Goal: Transaction & Acquisition: Purchase product/service

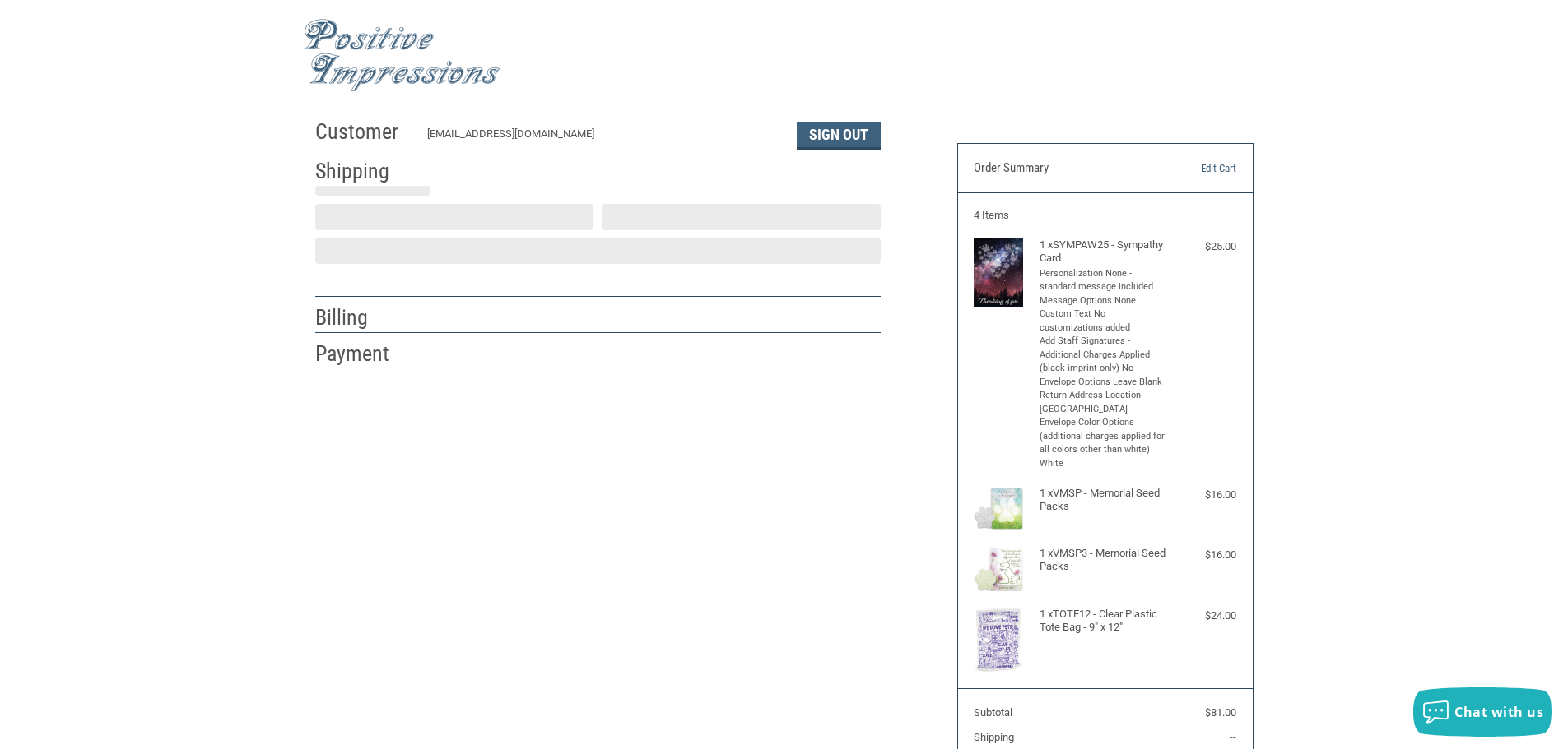
scroll to position [2, 0]
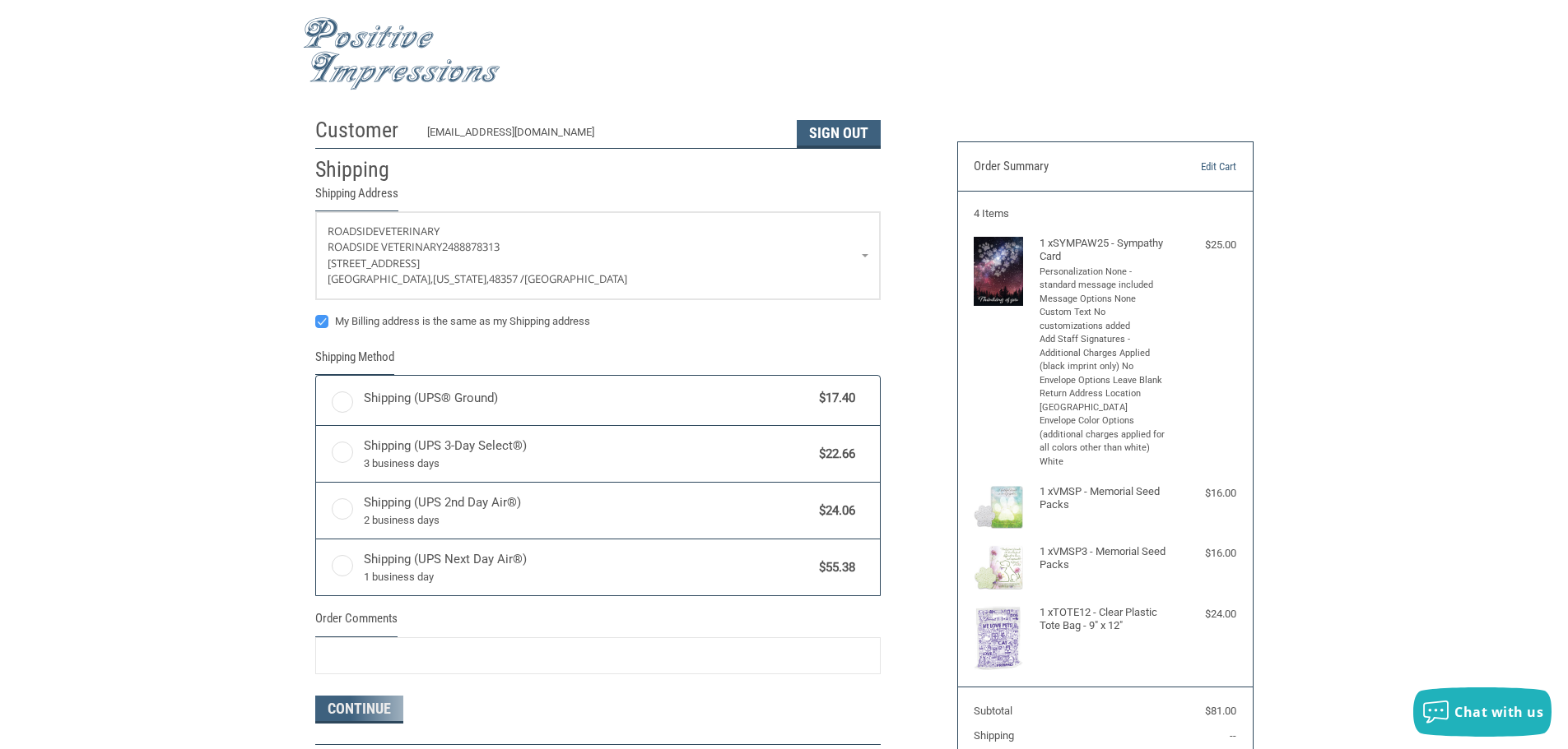
radio input "true"
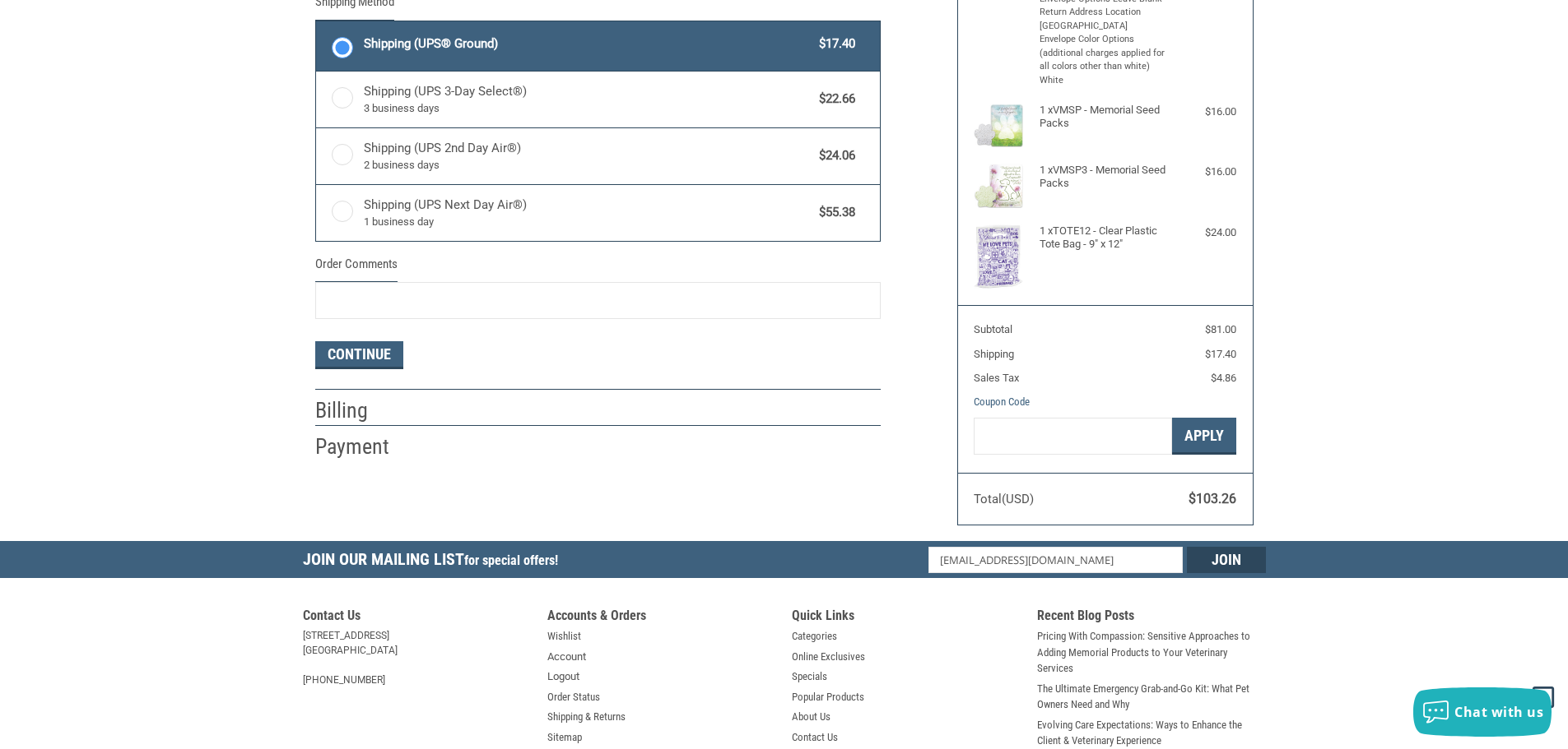
scroll to position [413, 0]
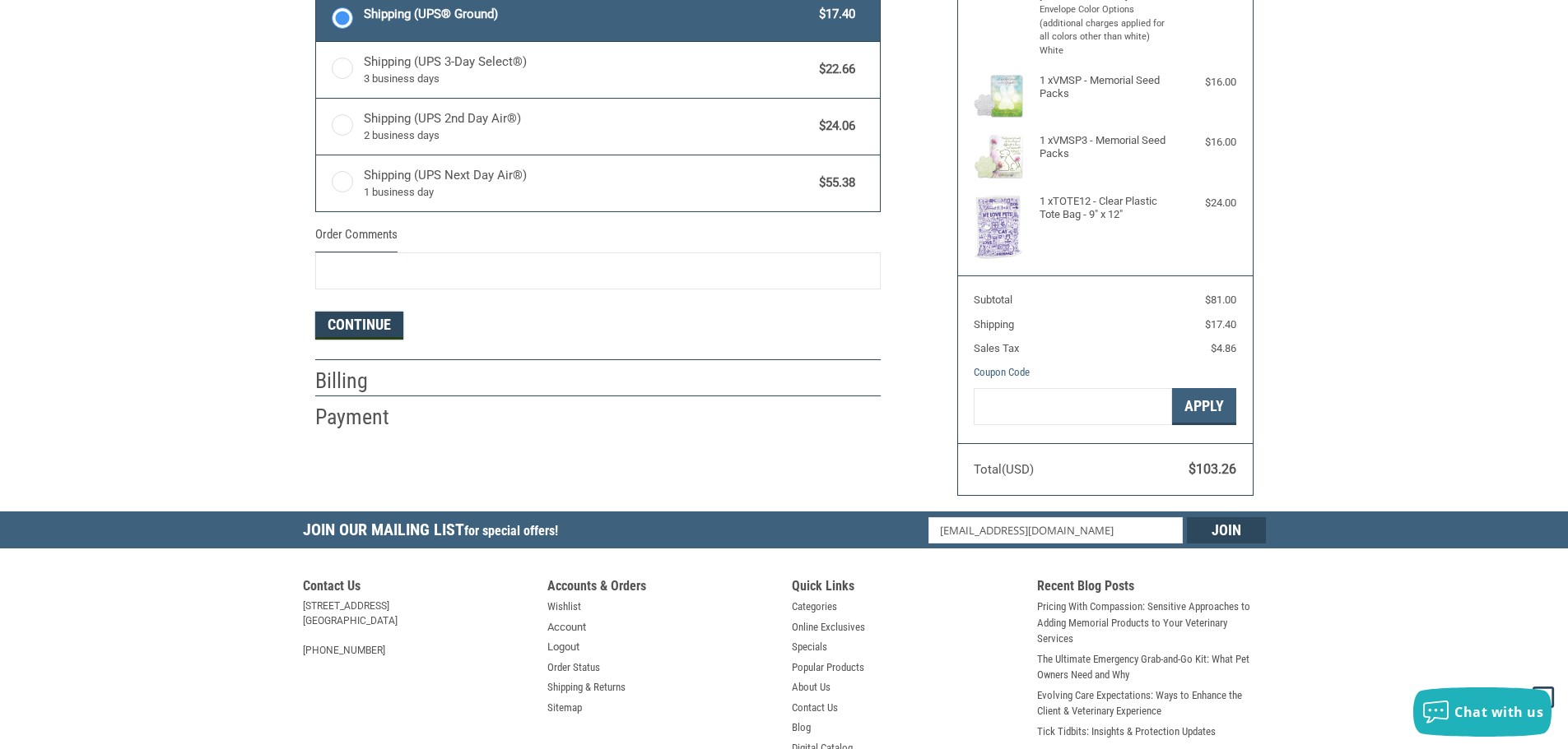
click at [370, 327] on button "Continue" at bounding box center [359, 326] width 88 height 28
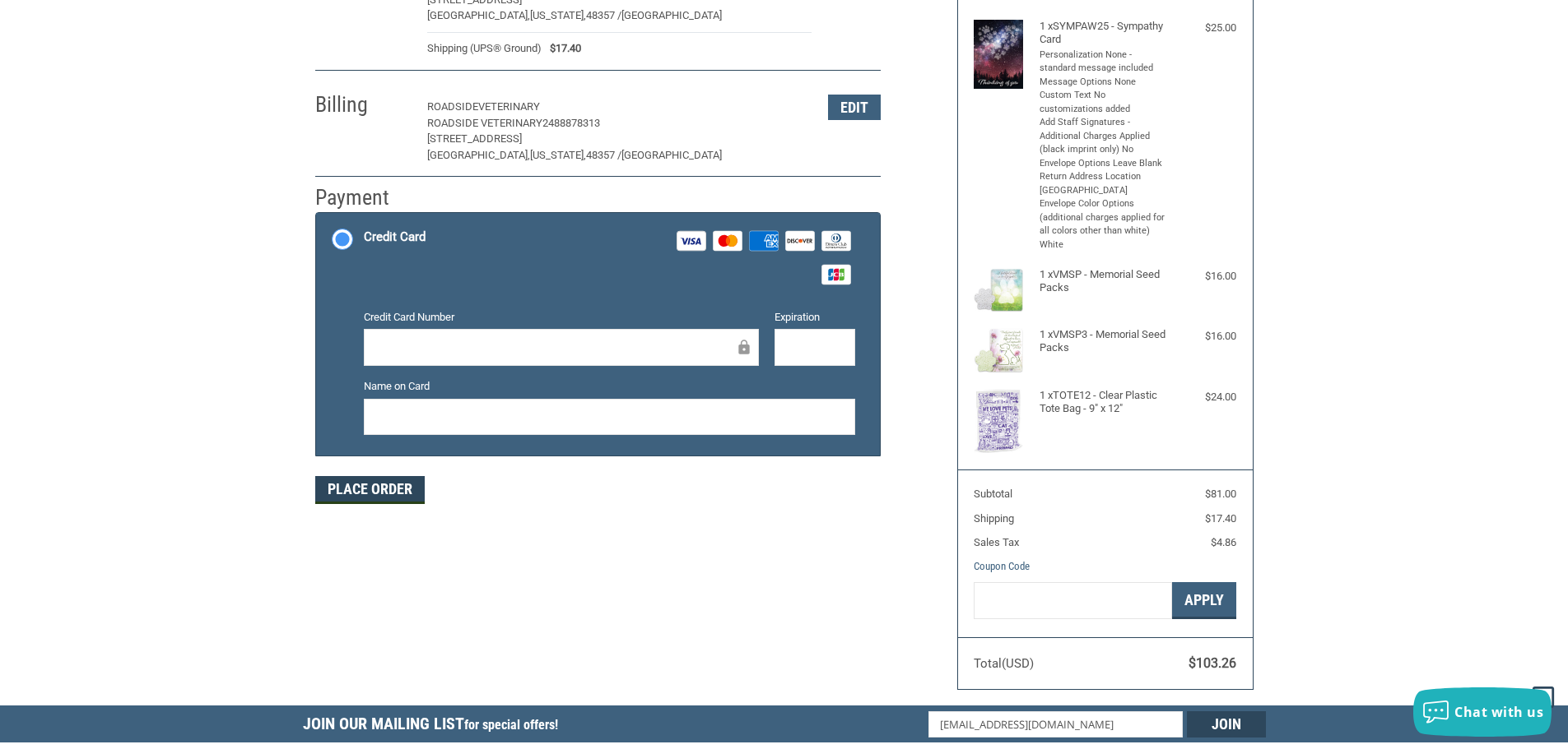
scroll to position [247, 0]
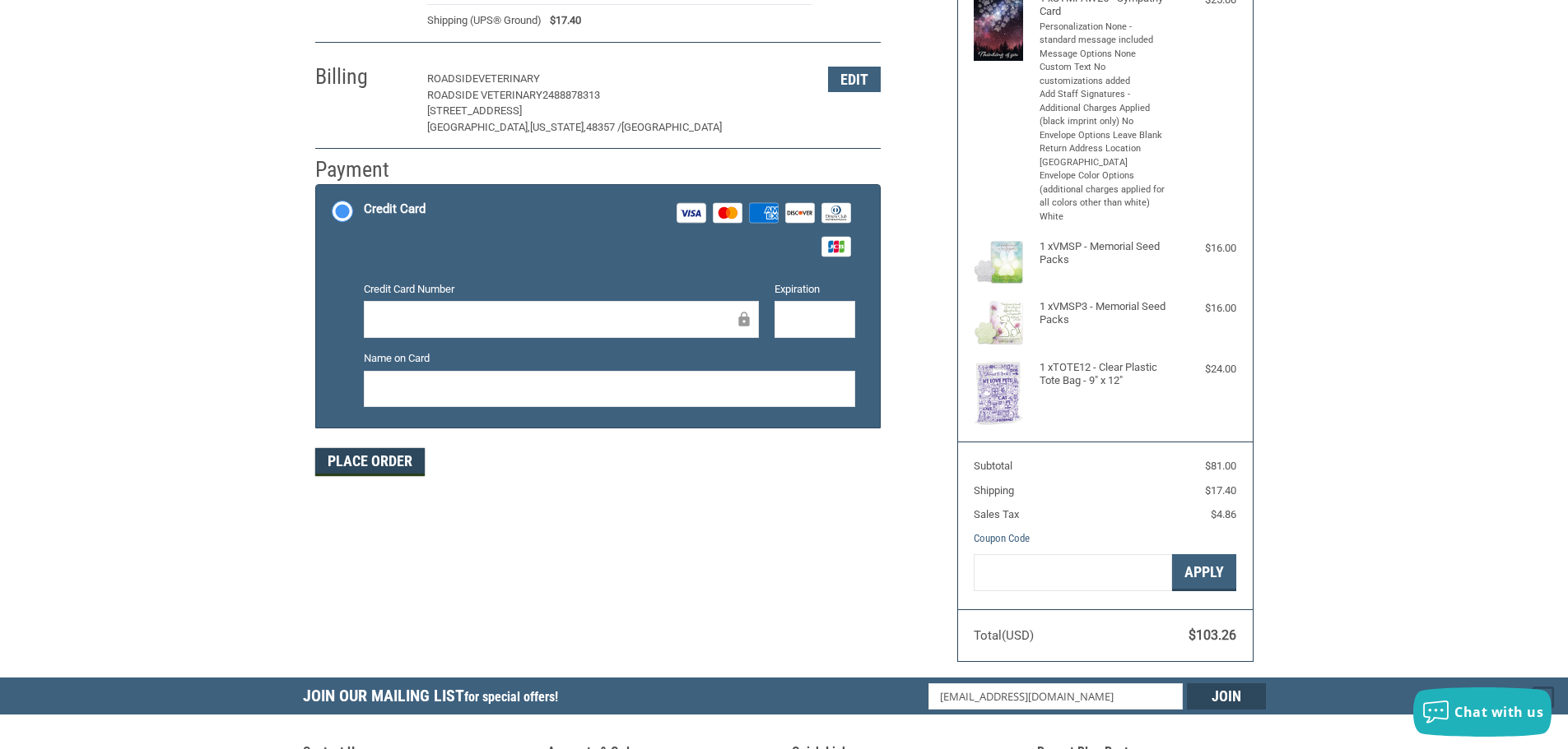
click at [383, 465] on button "Place Order" at bounding box center [370, 462] width 110 height 28
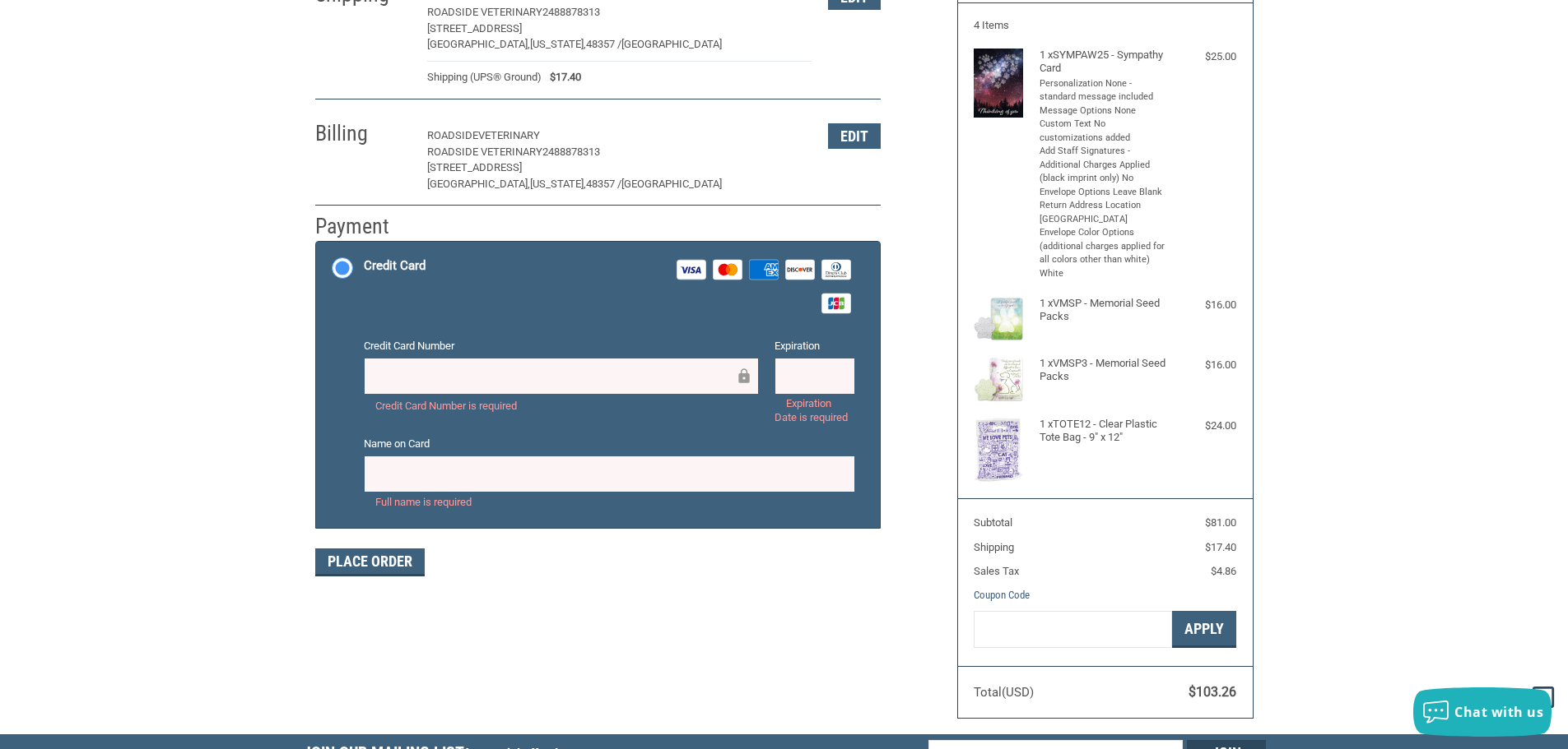
scroll to position [165, 0]
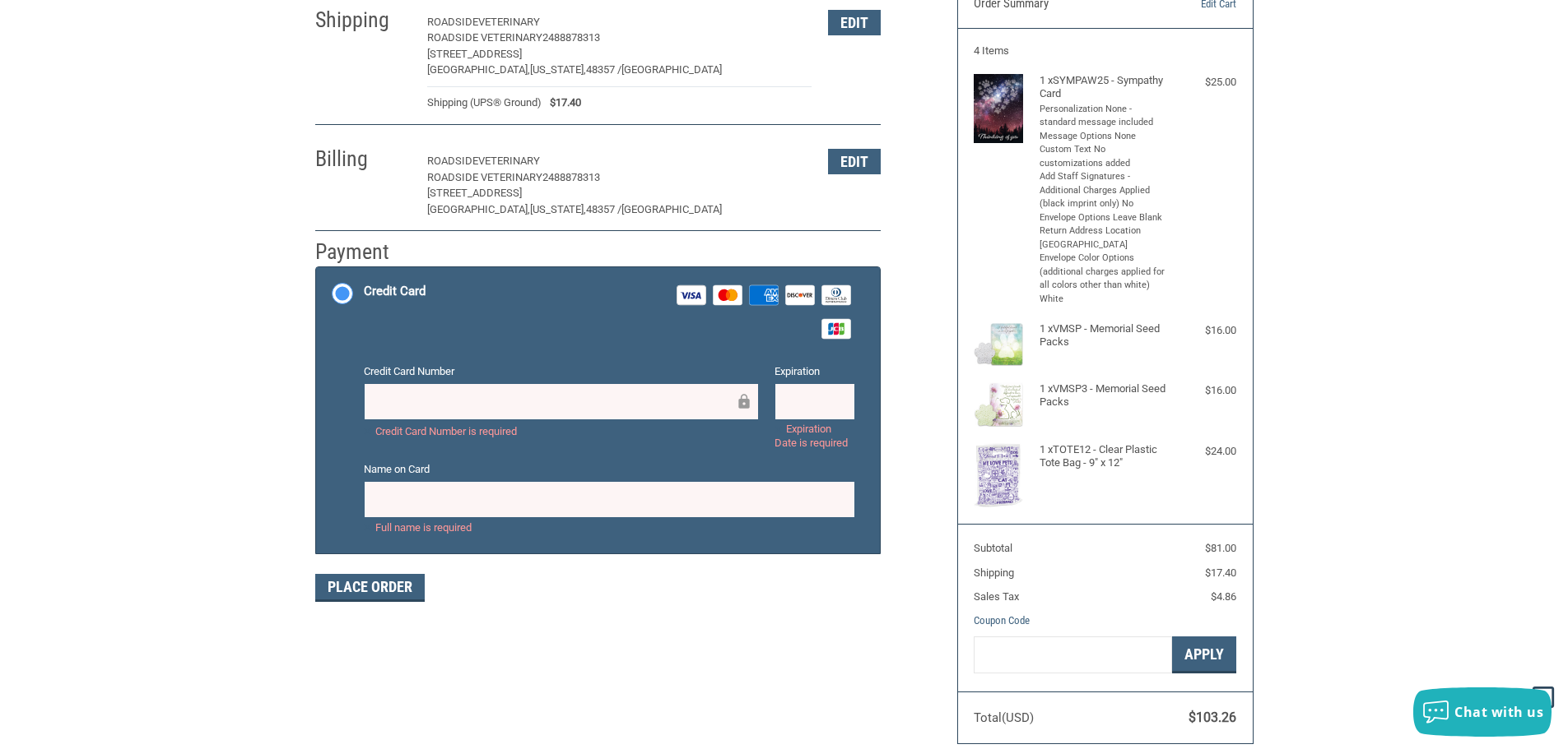
click at [421, 489] on div at bounding box center [608, 499] width 491 height 37
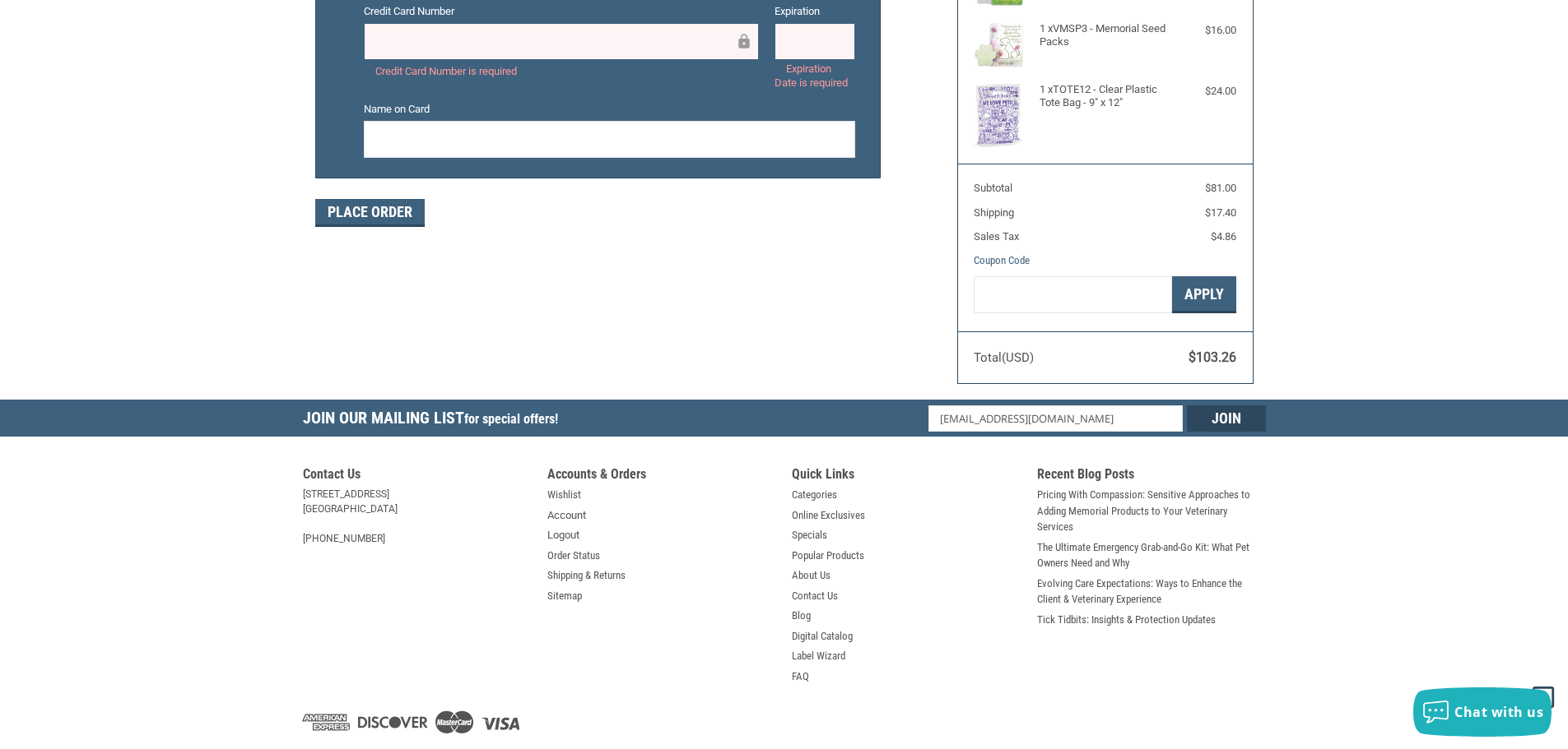
scroll to position [405, 0]
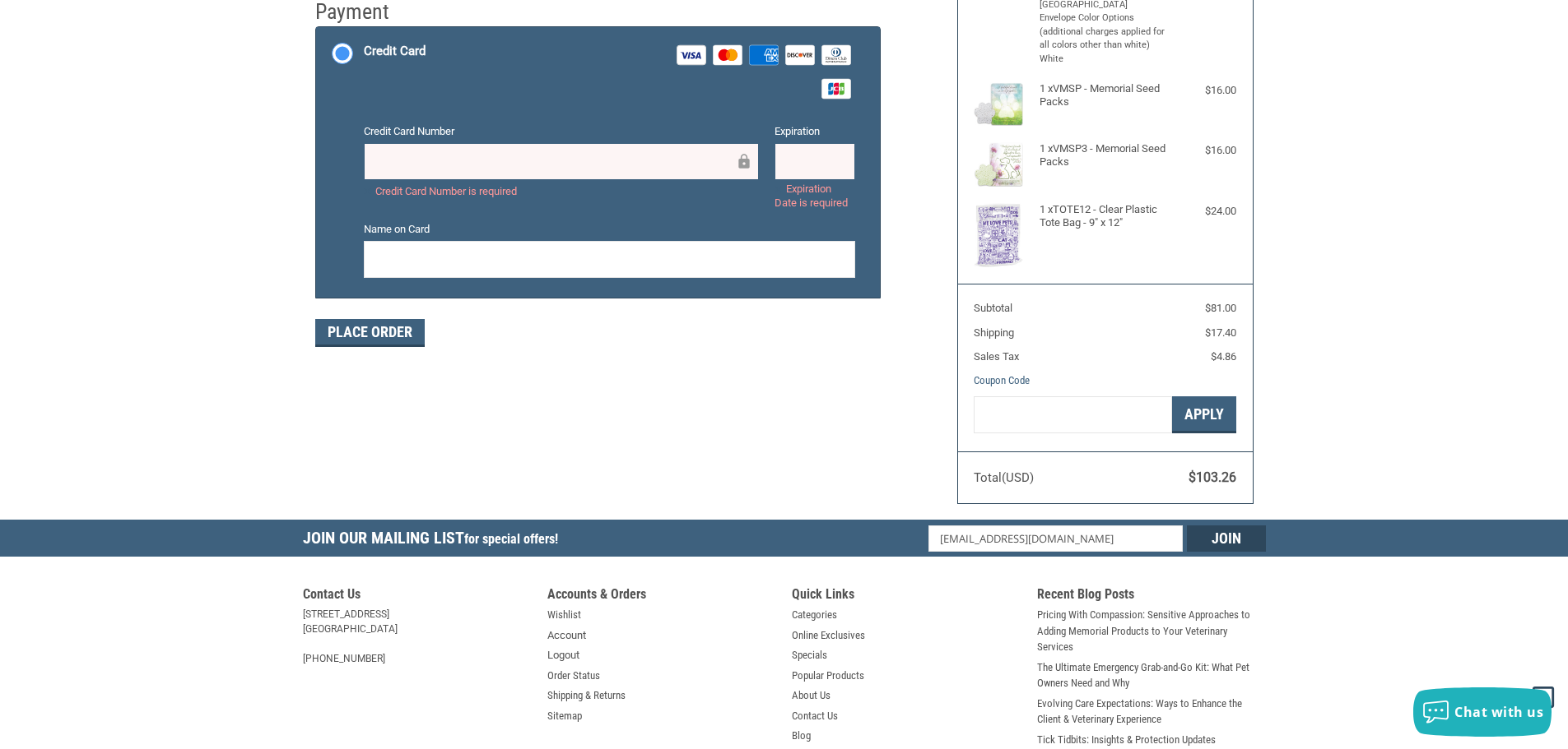
click at [467, 152] on iframe at bounding box center [555, 162] width 360 height 19
click at [281, 229] on div "Customer [EMAIL_ADDRESS][DOMAIN_NAME] Sign Out Shipping Roadside Veterinary Roa…" at bounding box center [784, 113] width 1568 height 813
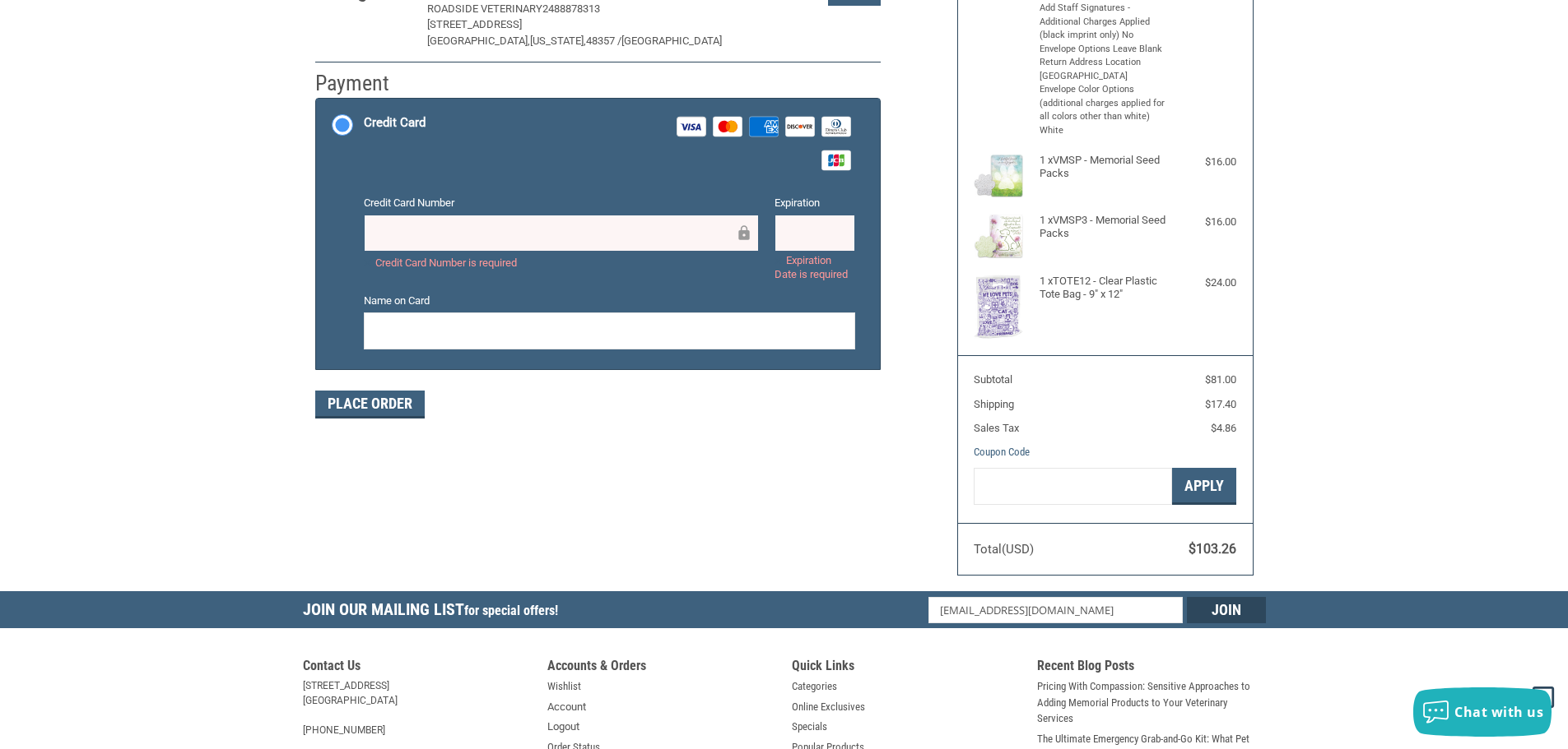
scroll to position [329, 0]
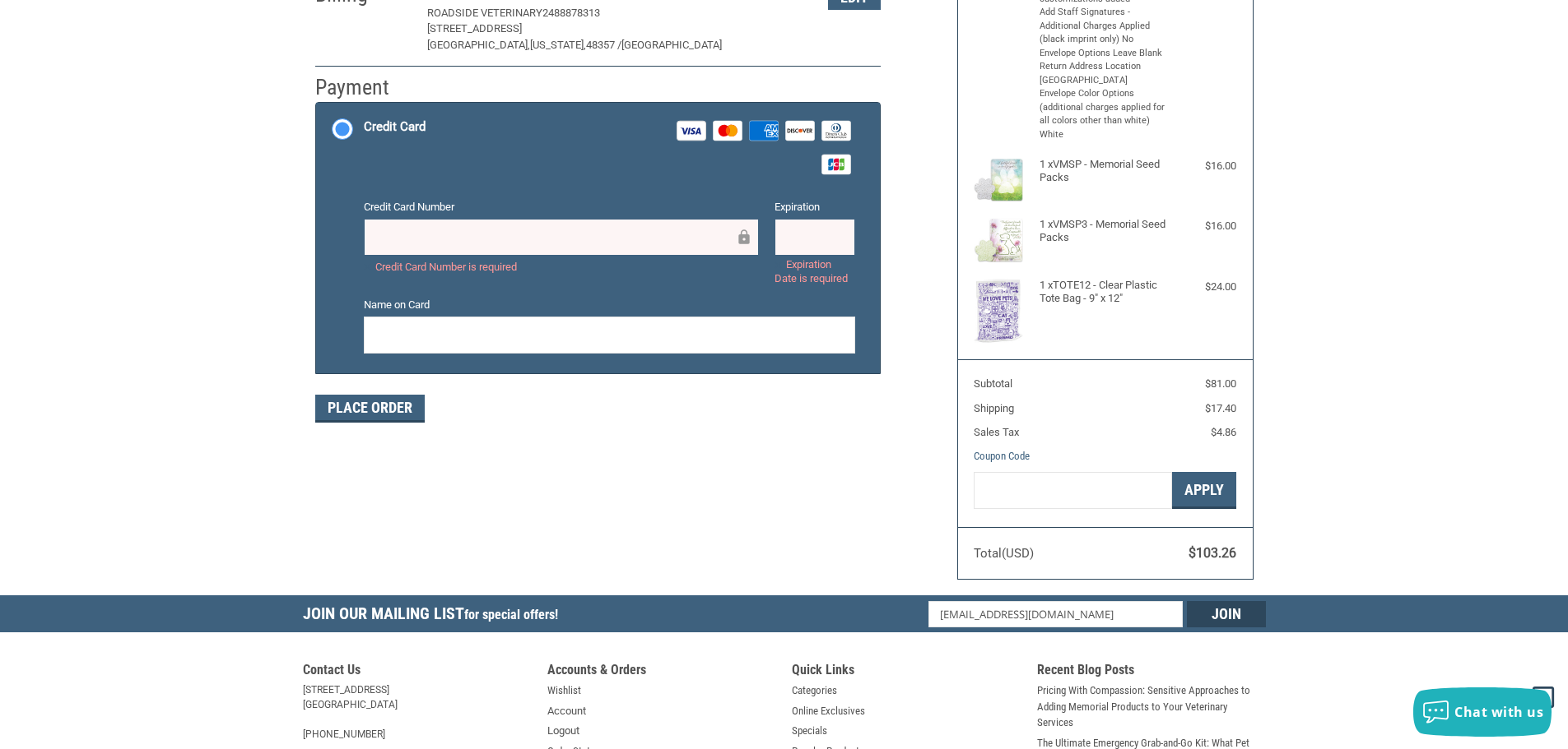
click at [788, 521] on div "Customer [EMAIL_ADDRESS][DOMAIN_NAME] Sign Out Shipping Roadside Veterinary Roa…" at bounding box center [784, 189] width 963 height 813
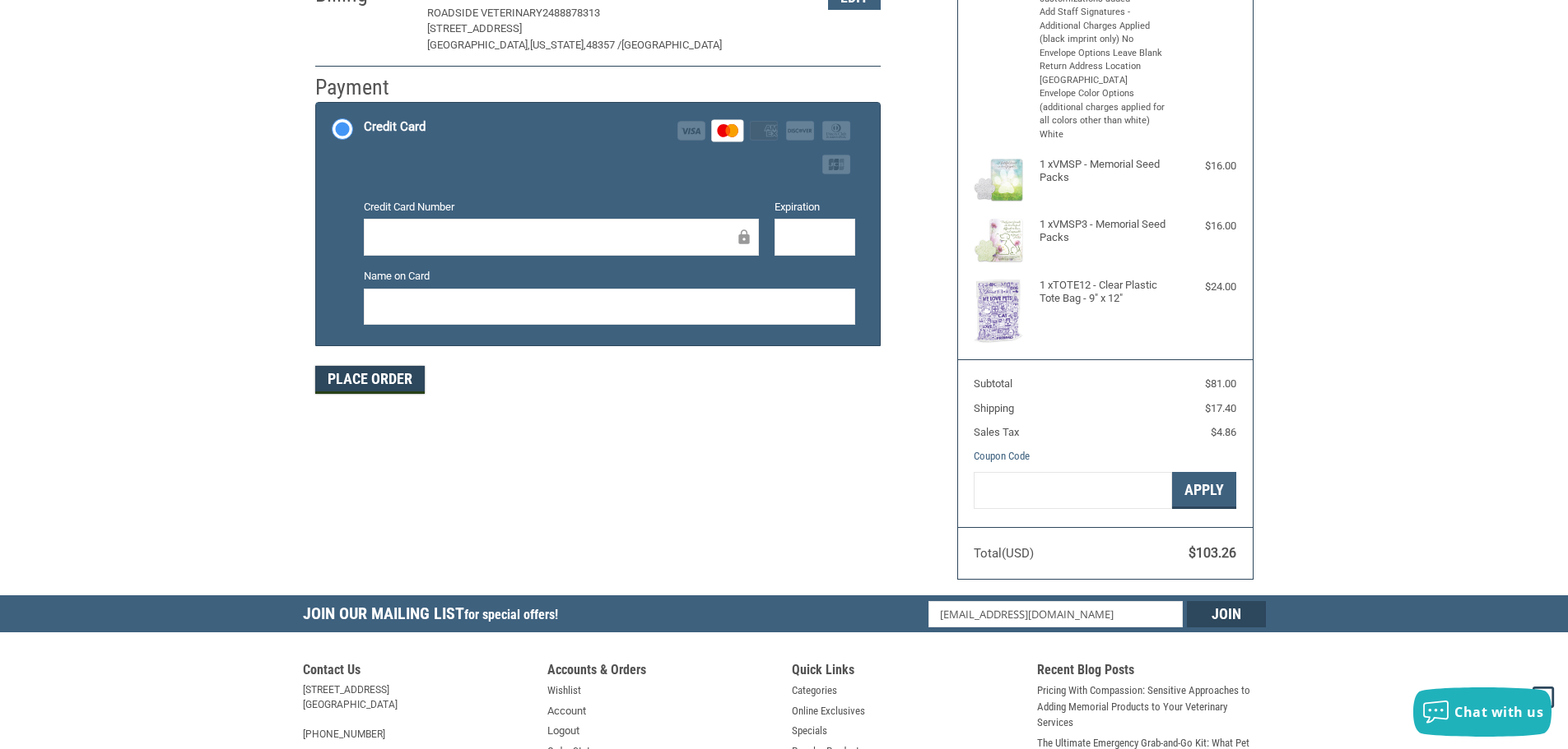
click at [361, 382] on button "Place Order" at bounding box center [370, 380] width 110 height 28
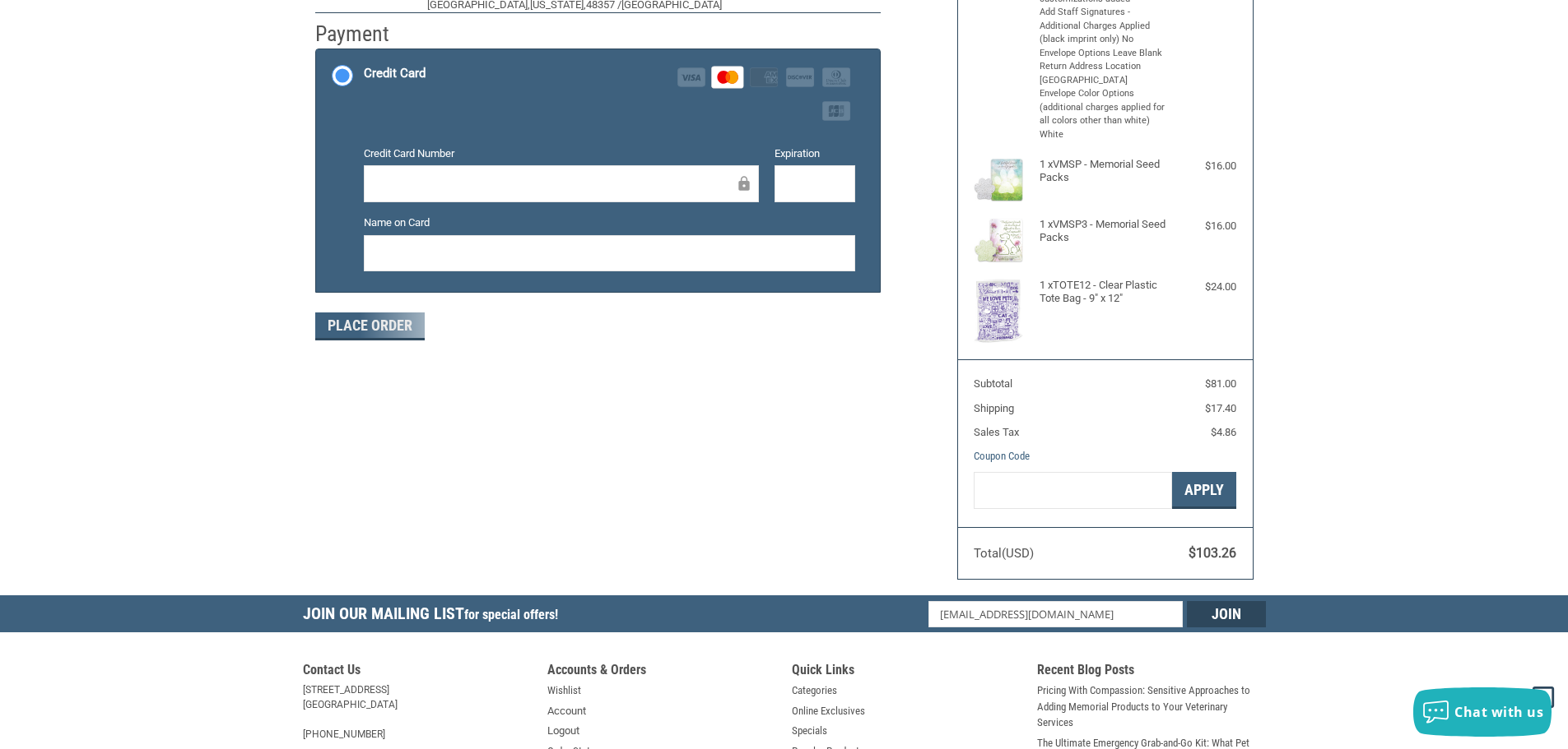
scroll to position [198, 0]
